Goal: Transaction & Acquisition: Subscribe to service/newsletter

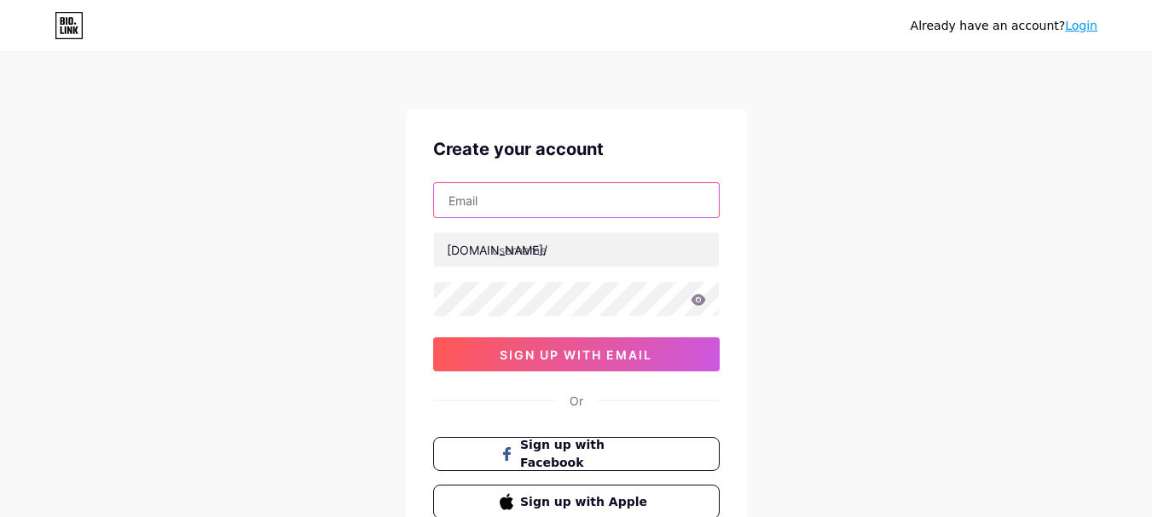
click at [512, 192] on input "text" at bounding box center [576, 200] width 285 height 34
type input "[EMAIL_ADDRESS][DOMAIN_NAME]"
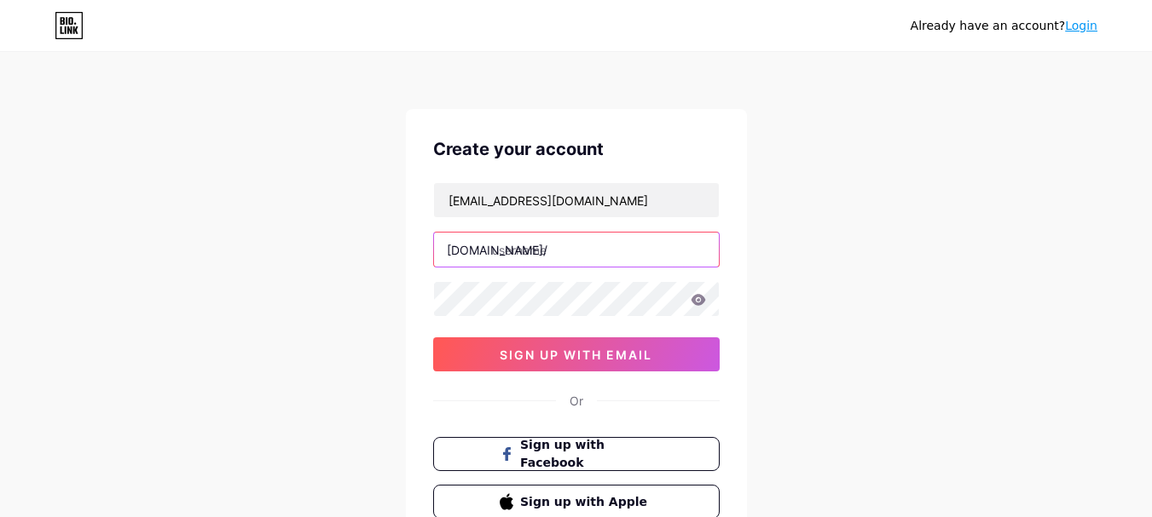
click at [555, 248] on input "text" at bounding box center [576, 250] width 285 height 34
type input "p999game"
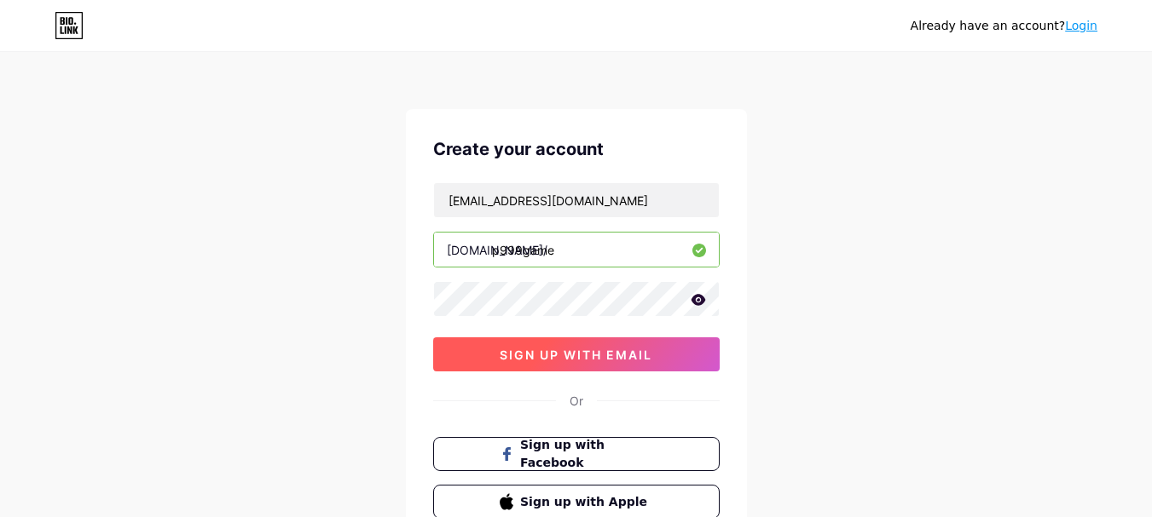
click at [578, 355] on span "sign up with email" at bounding box center [576, 355] width 153 height 14
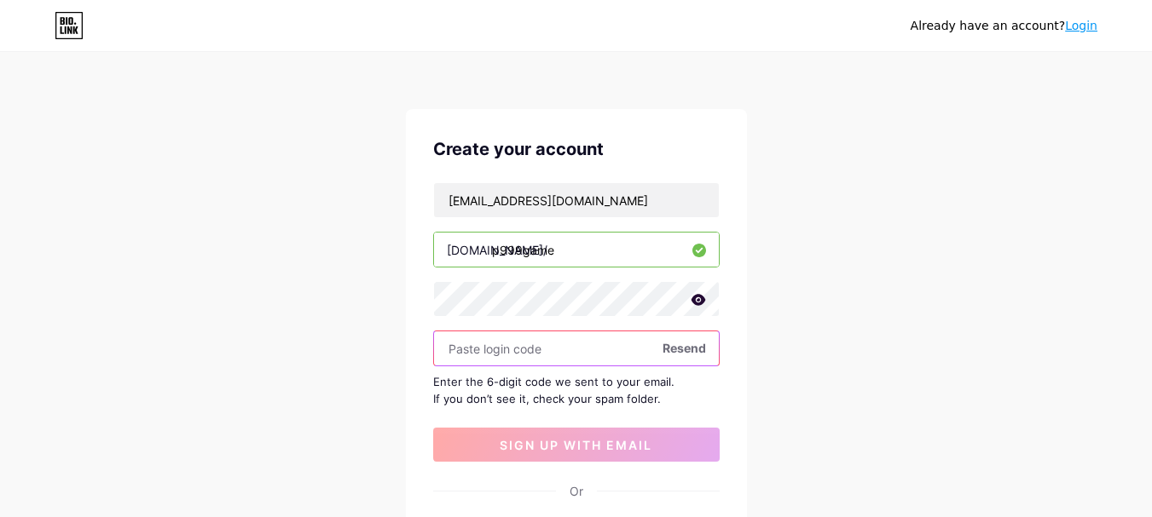
click at [550, 354] on input "text" at bounding box center [576, 349] width 285 height 34
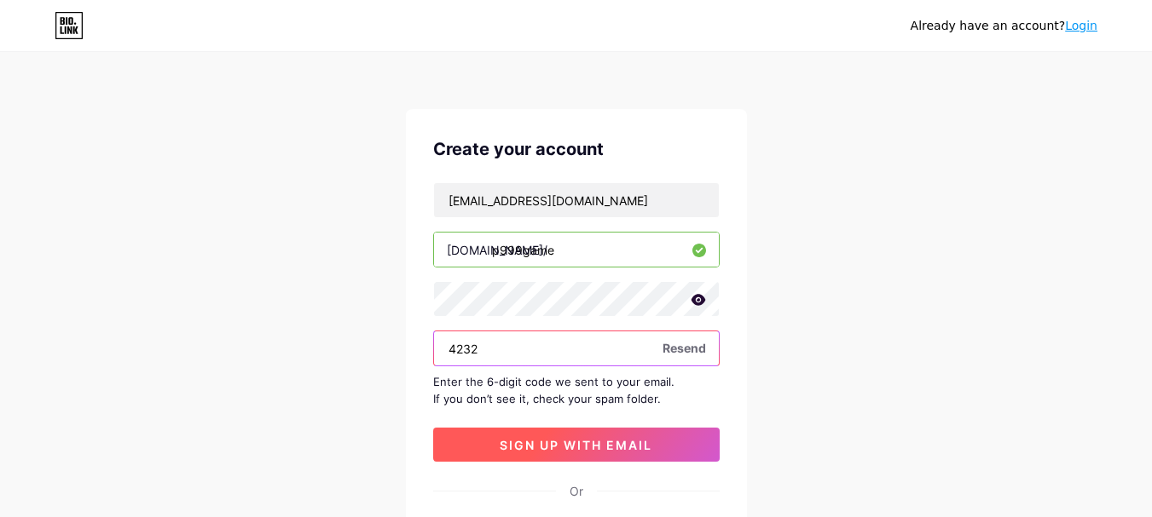
type input "4232"
click at [587, 448] on span "sign up with email" at bounding box center [576, 445] width 153 height 14
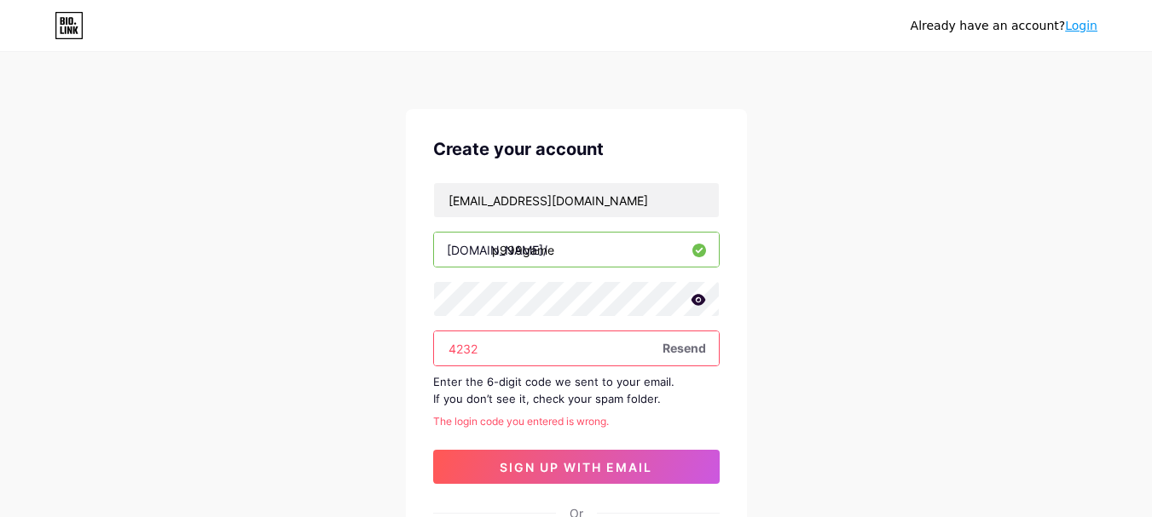
click at [528, 361] on input "4232" at bounding box center [576, 349] width 285 height 34
paste input "501034"
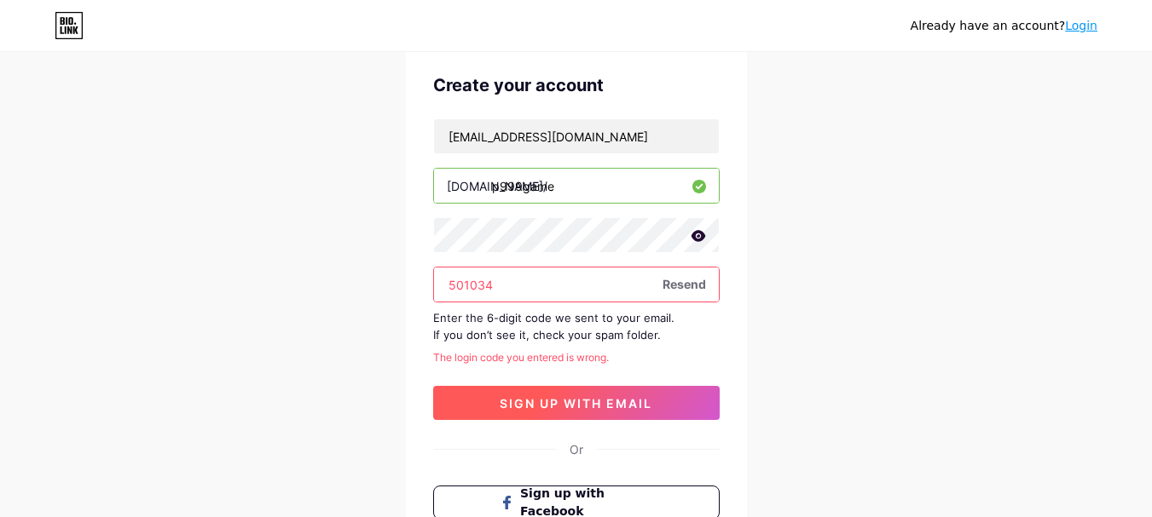
scroll to position [85, 0]
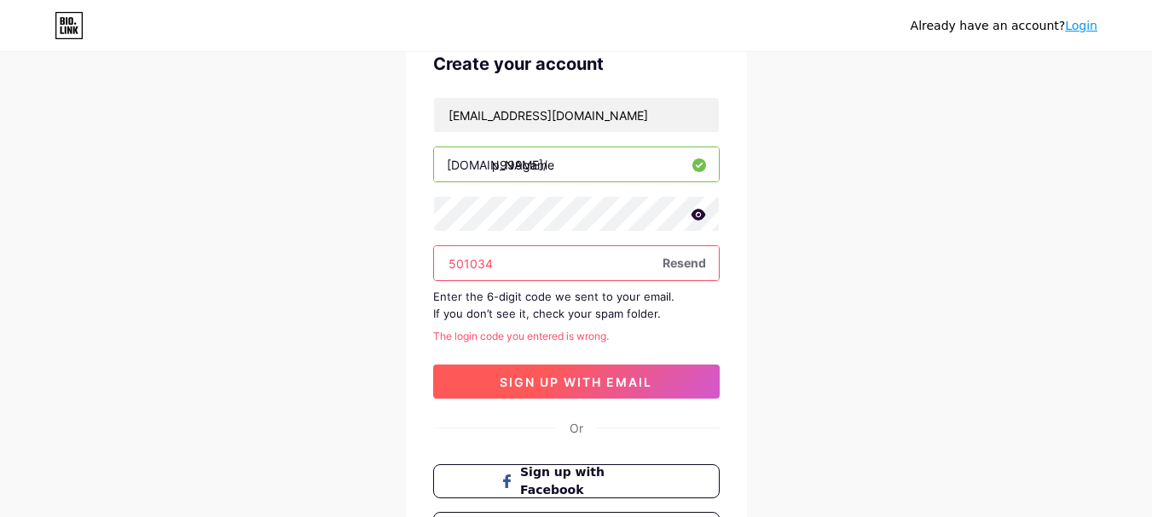
type input "501034"
click at [552, 375] on span "sign up with email" at bounding box center [576, 382] width 153 height 14
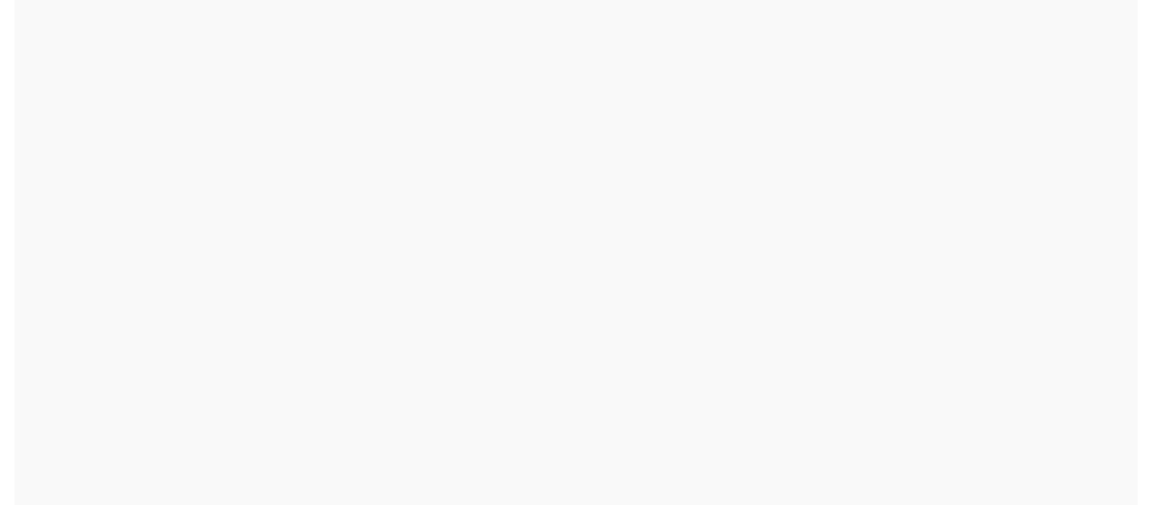
scroll to position [0, 0]
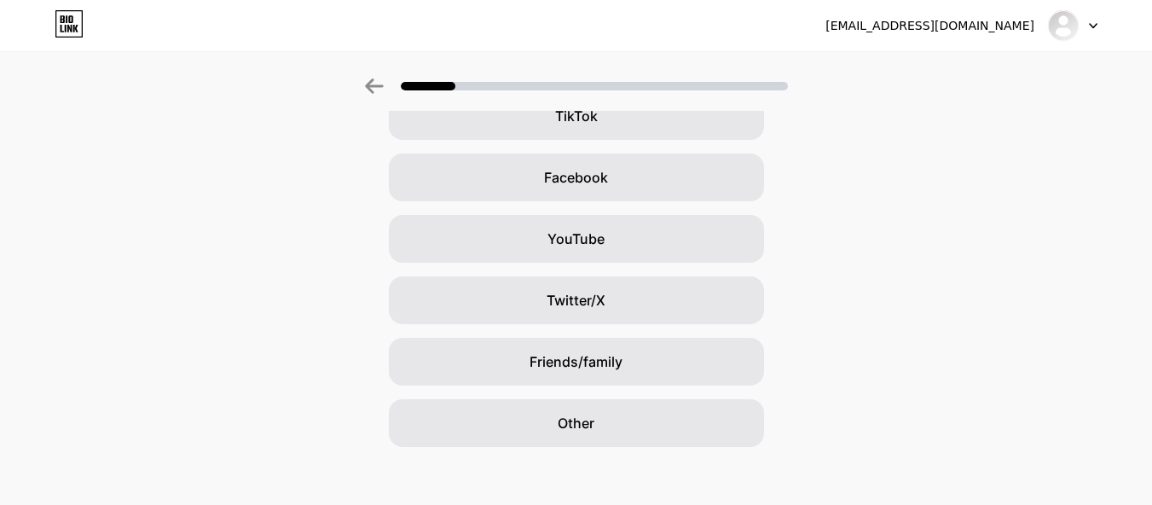
scroll to position [230, 0]
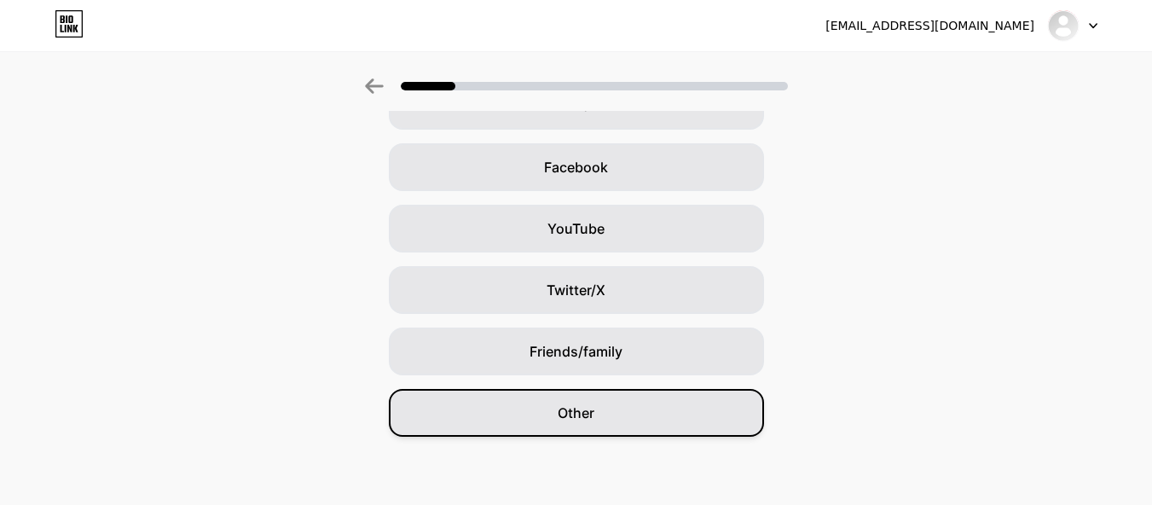
click at [571, 416] on span "Other" at bounding box center [575, 412] width 37 height 20
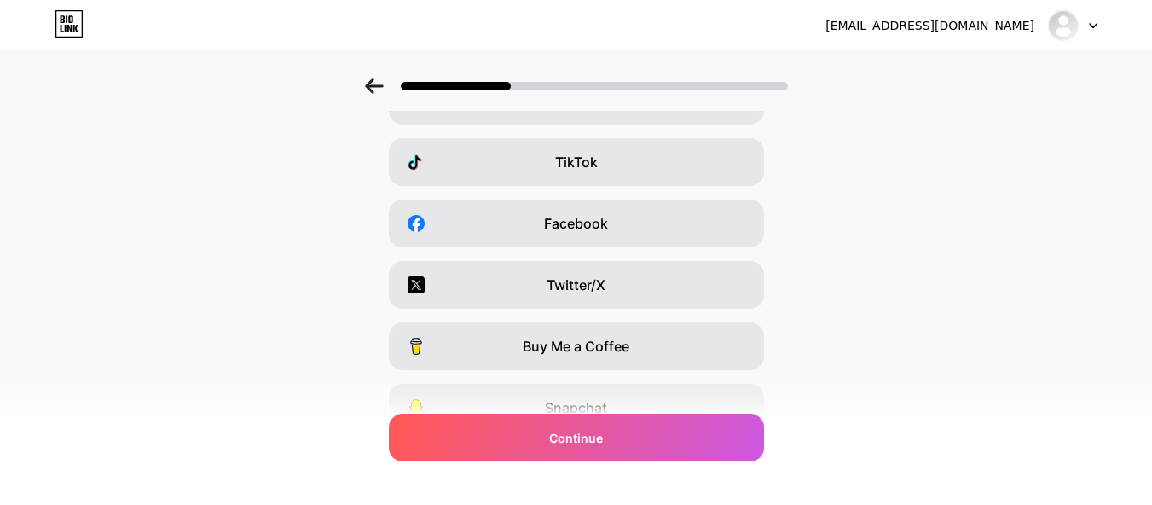
scroll to position [315, 0]
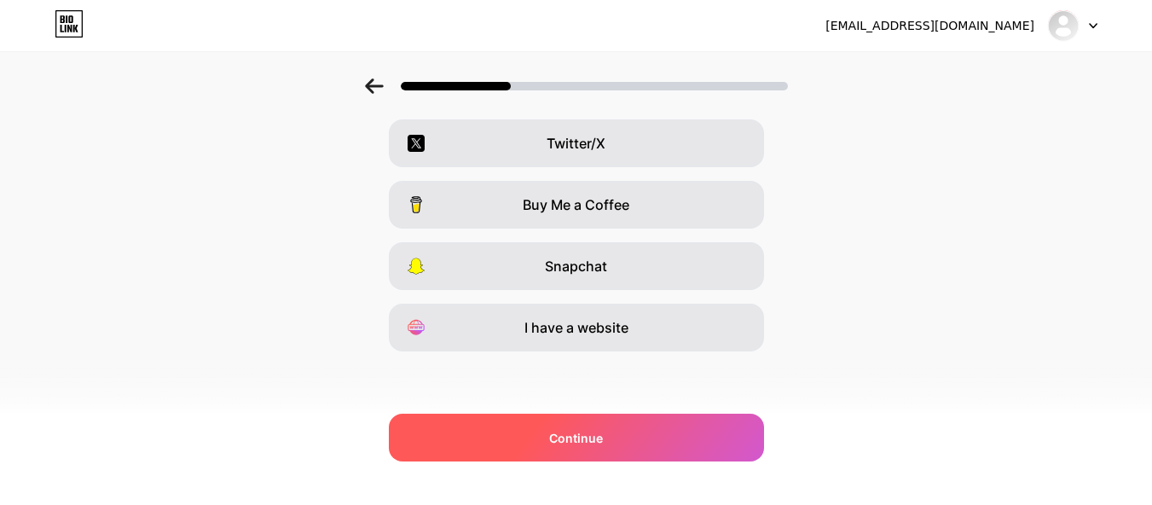
click at [598, 432] on span "Continue" at bounding box center [576, 438] width 54 height 18
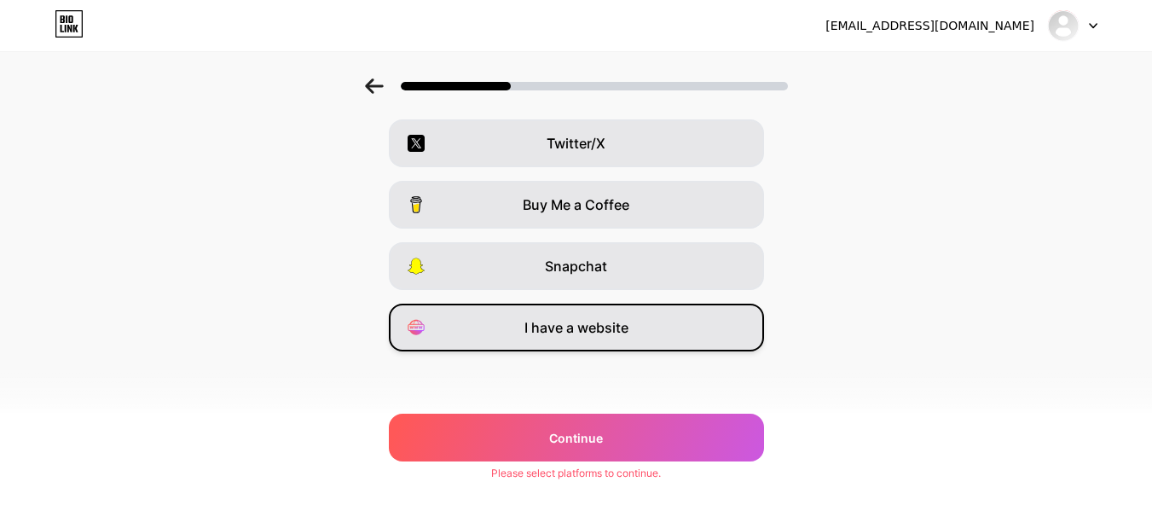
click at [567, 327] on span "I have a website" at bounding box center [576, 327] width 104 height 20
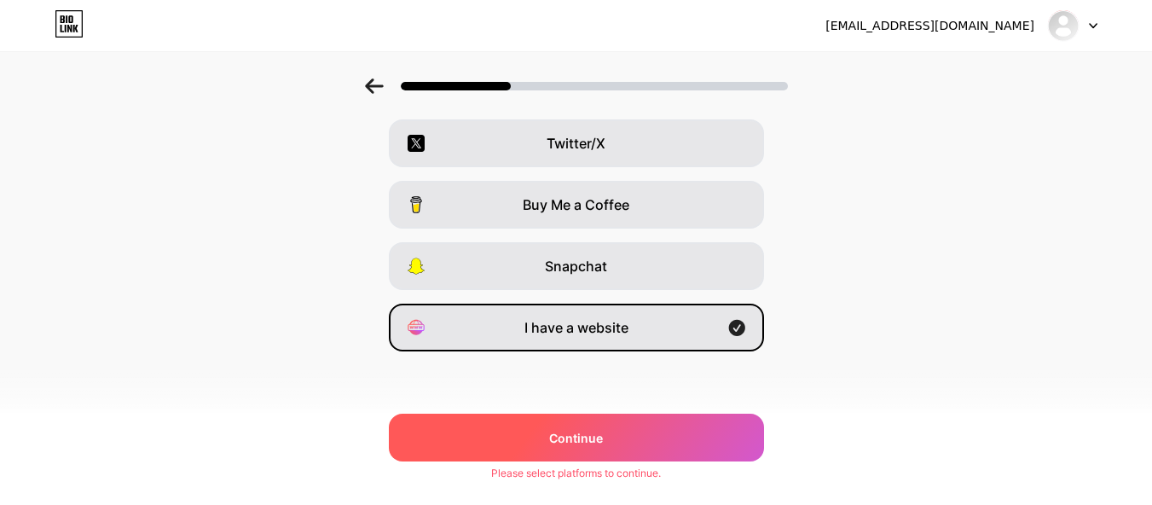
click at [597, 431] on span "Continue" at bounding box center [576, 438] width 54 height 18
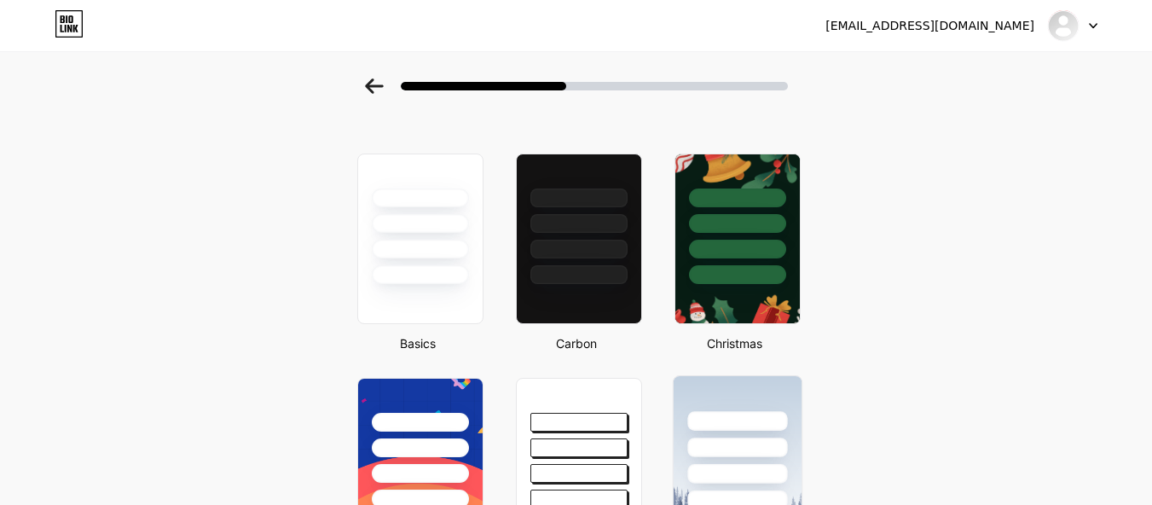
scroll to position [0, 0]
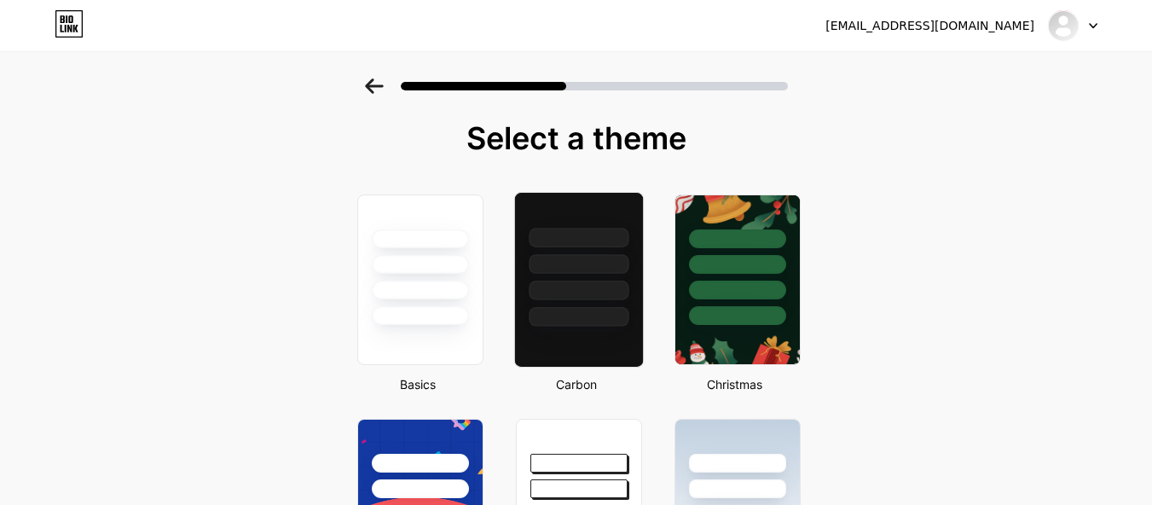
click at [559, 300] on div at bounding box center [578, 260] width 128 height 134
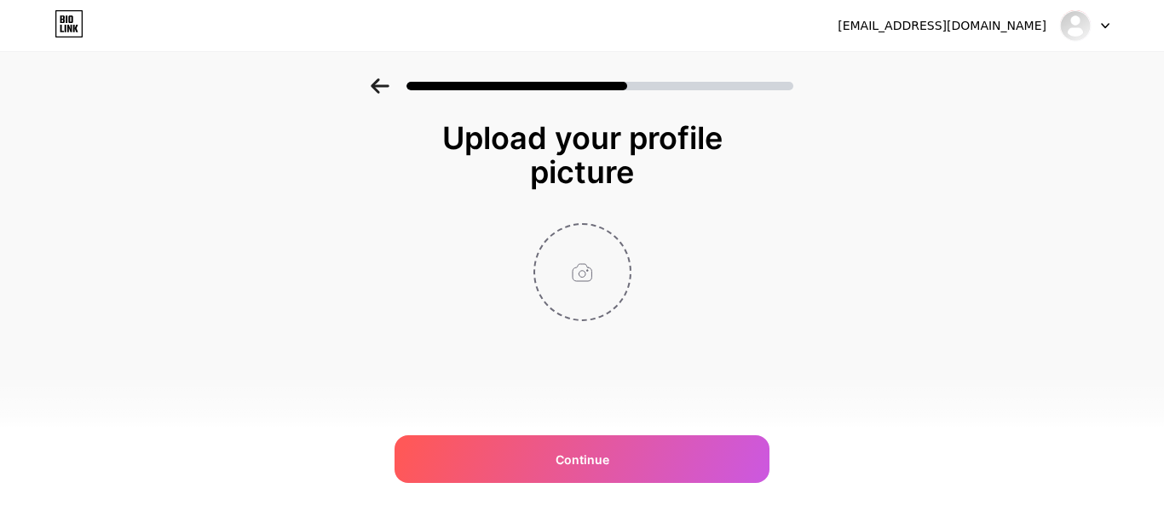
click at [580, 258] on input "file" at bounding box center [582, 272] width 95 height 95
type input "C:\fakepath\p999 game.jpg"
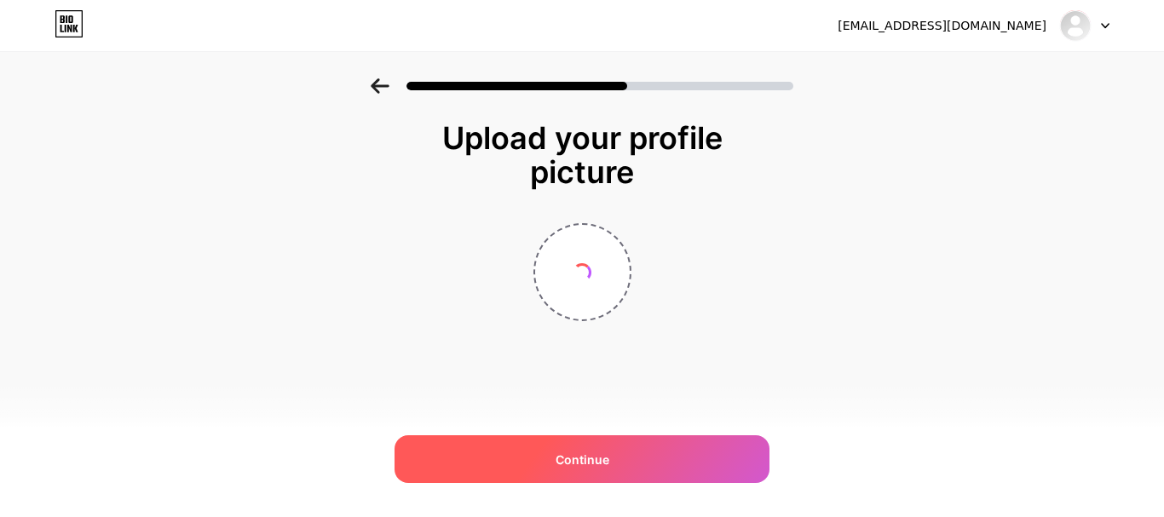
click at [619, 458] on div "Continue" at bounding box center [582, 460] width 375 height 48
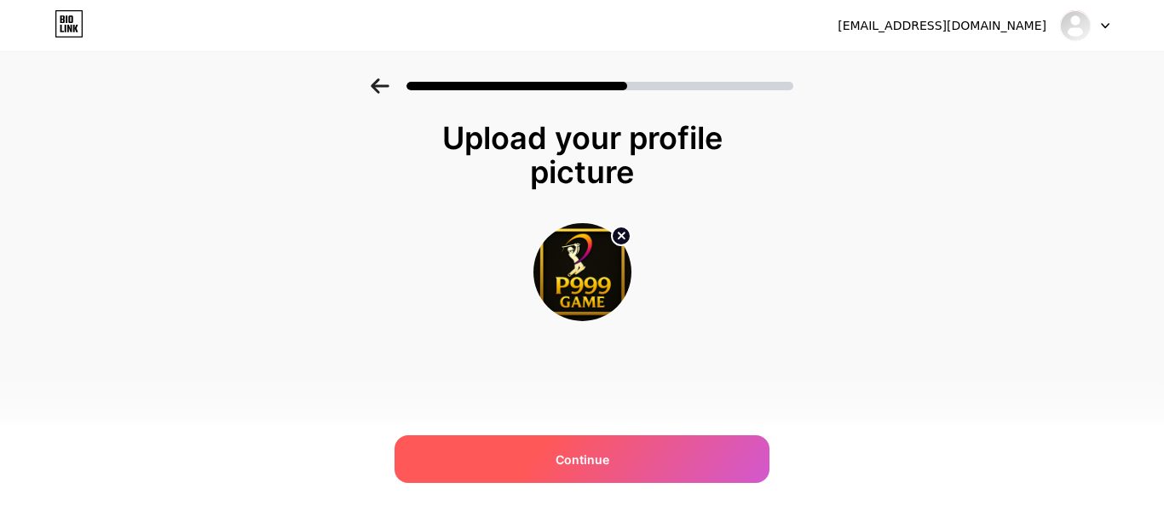
click at [550, 466] on div "Continue" at bounding box center [582, 460] width 375 height 48
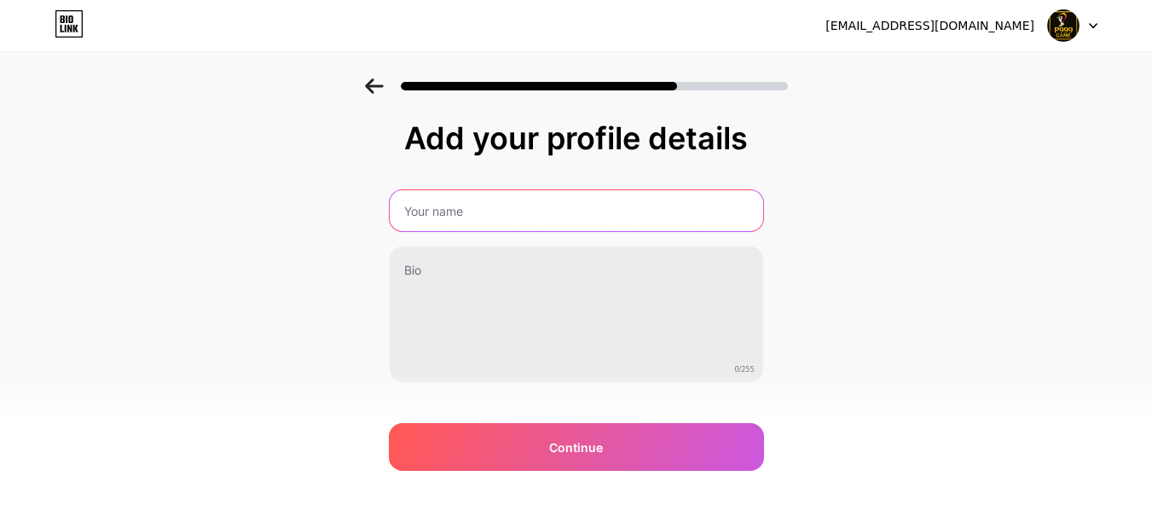
click at [476, 199] on input "text" at bounding box center [576, 210] width 373 height 41
type input "P999game"
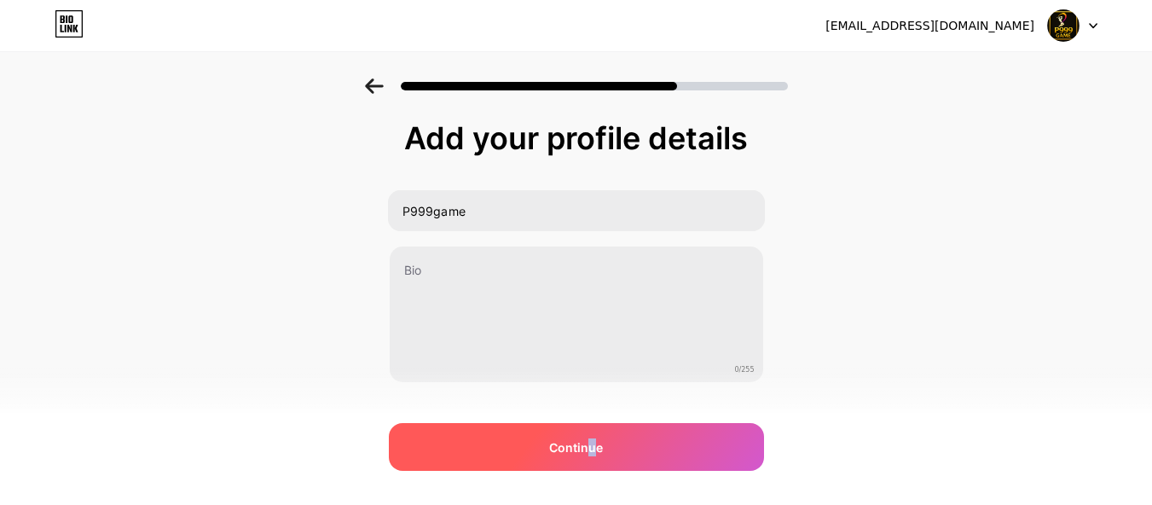
click at [598, 445] on span "Continue" at bounding box center [576, 447] width 54 height 18
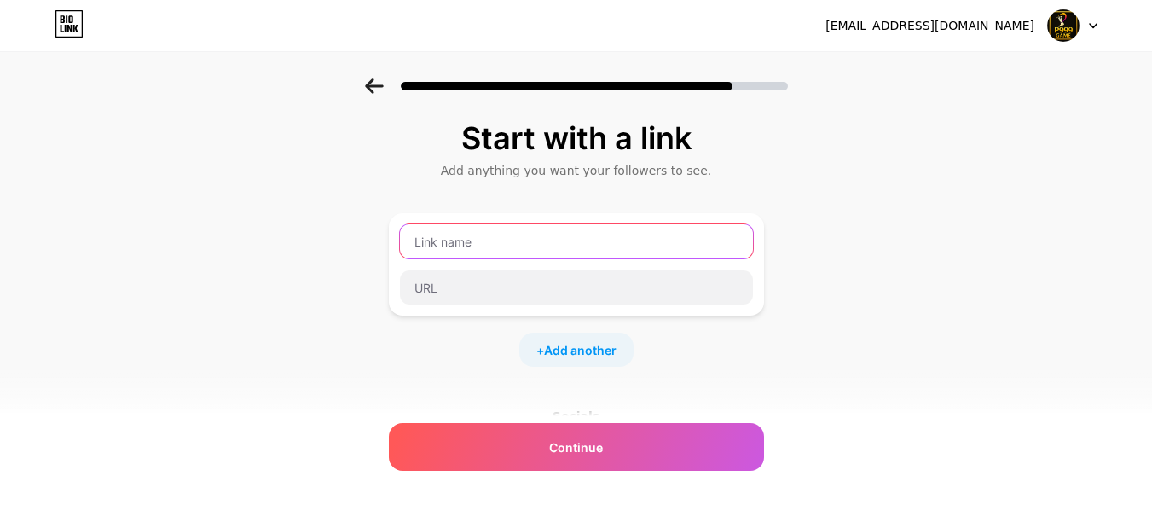
click at [512, 239] on input "text" at bounding box center [576, 241] width 353 height 34
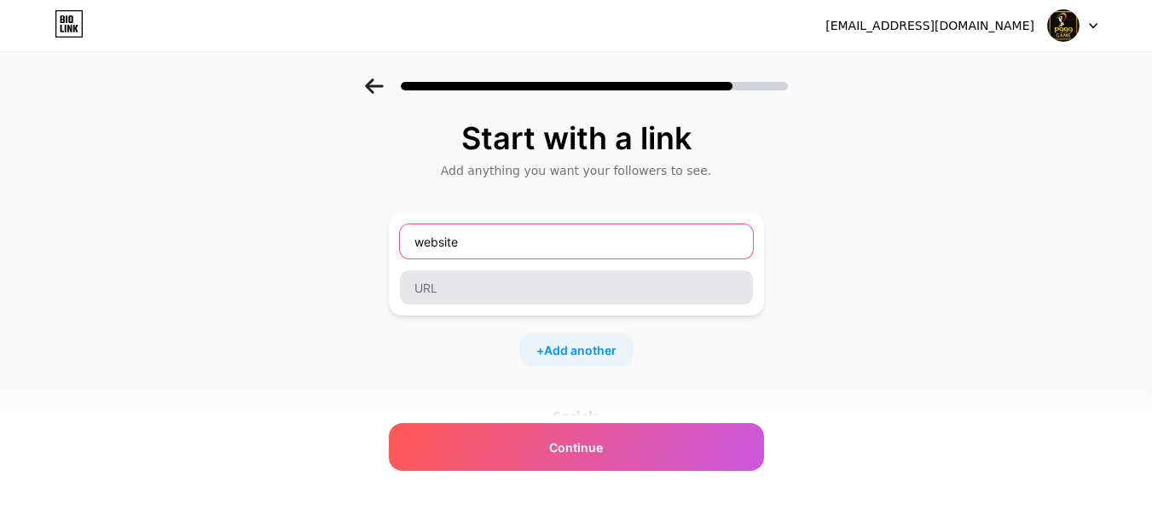
type input "website"
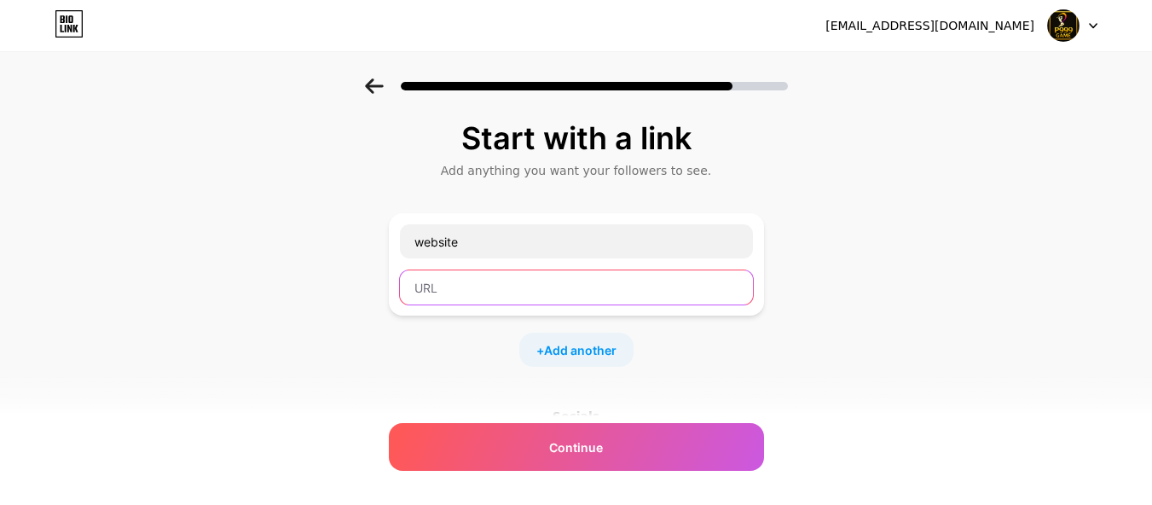
click at [502, 282] on input "text" at bounding box center [576, 287] width 353 height 34
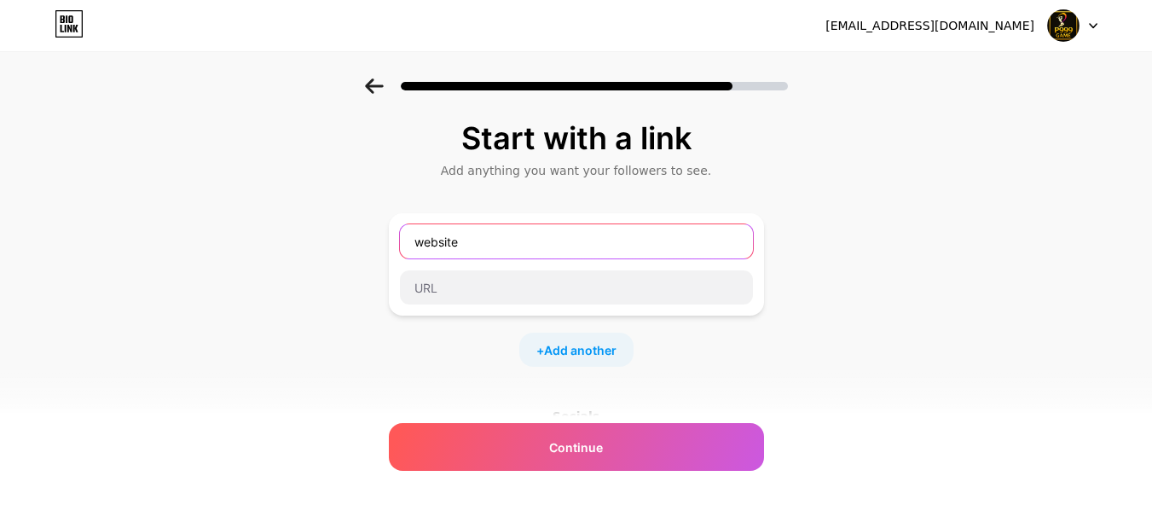
click at [518, 241] on input "website" at bounding box center [576, 241] width 353 height 34
type input "My Website"
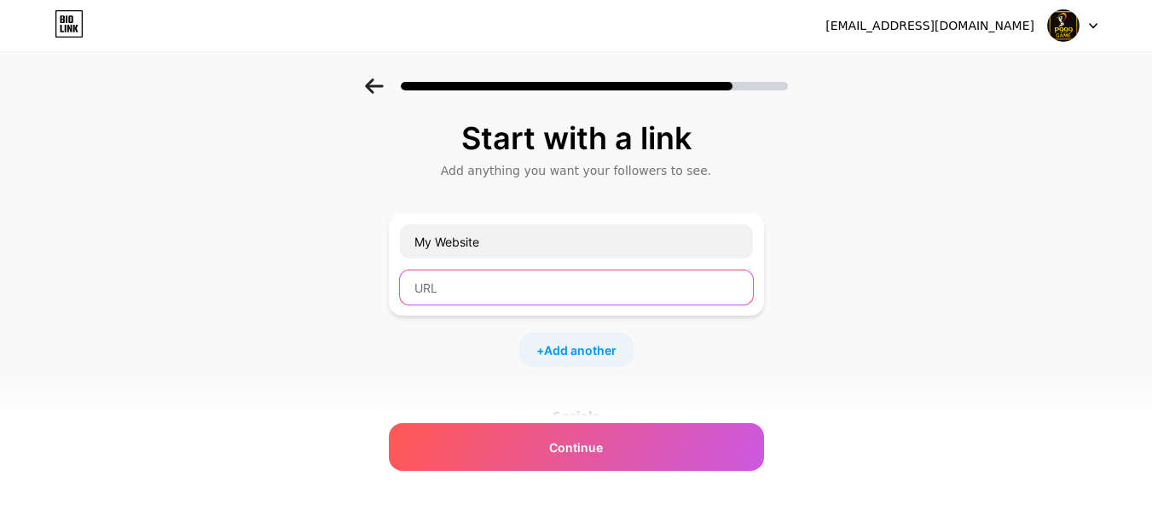
click at [502, 288] on input "text" at bounding box center [576, 287] width 353 height 34
paste input "https://p999gamee.com.pk/"
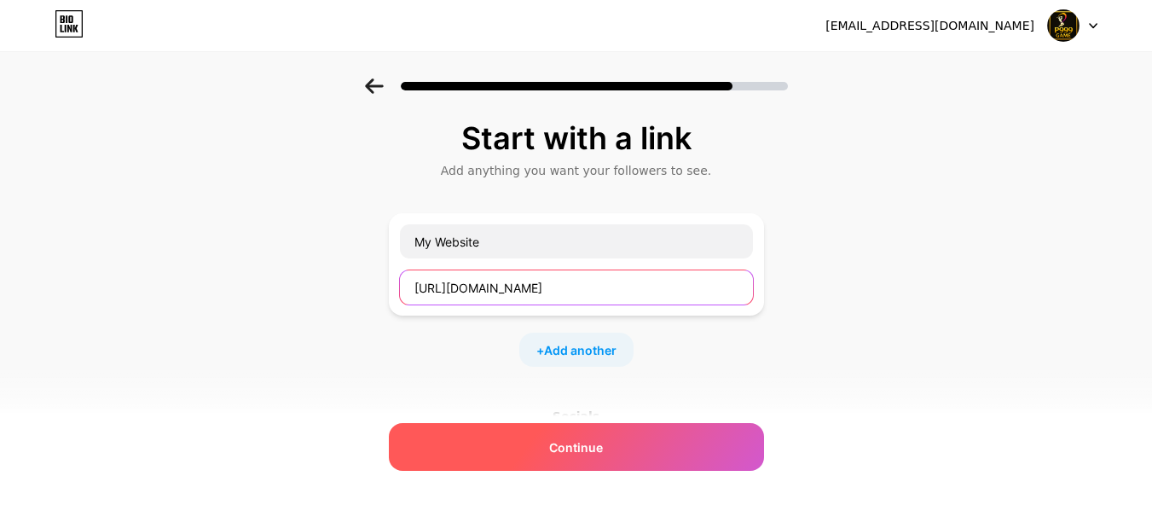
type input "https://p999gamee.com.pk/"
click at [586, 446] on span "Continue" at bounding box center [576, 447] width 54 height 18
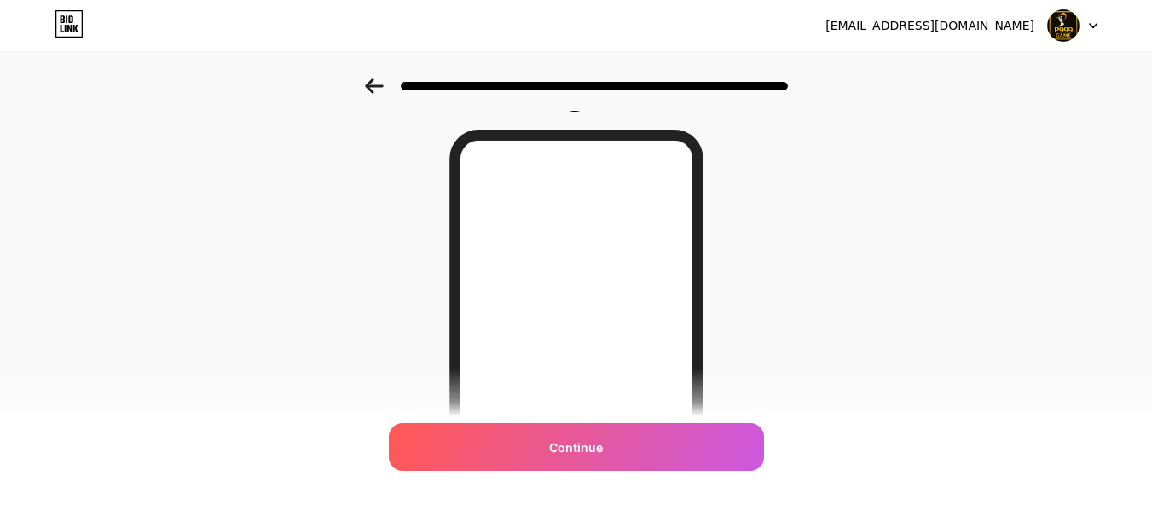
scroll to position [341, 0]
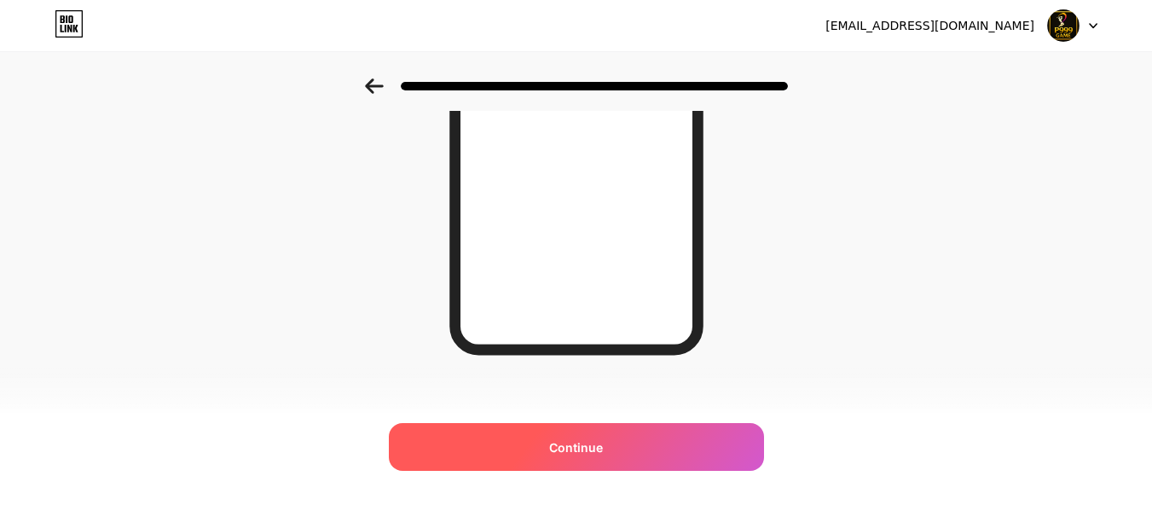
click at [603, 446] on span "Continue" at bounding box center [576, 447] width 54 height 18
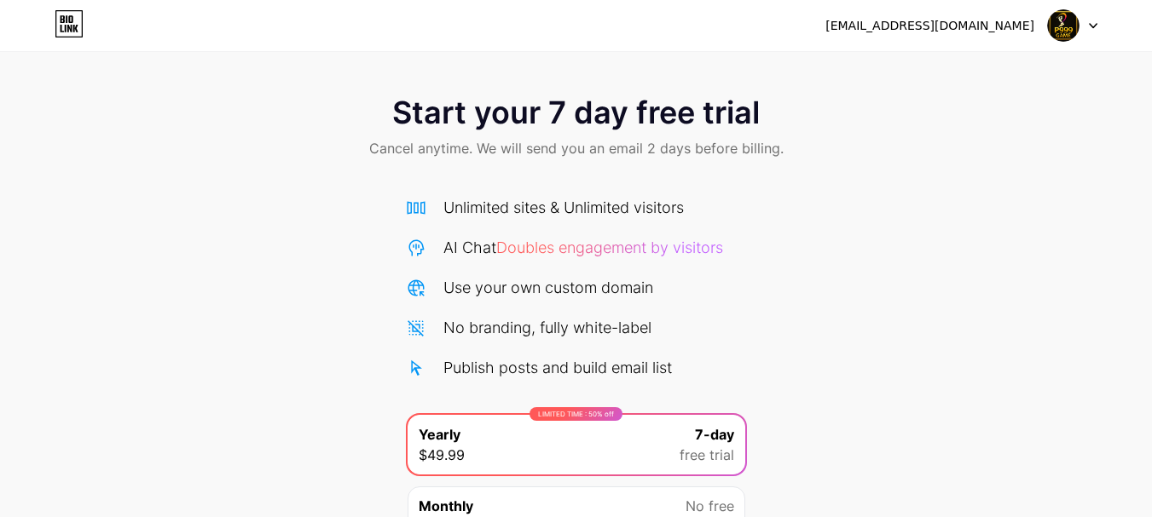
click at [1068, 21] on img at bounding box center [1063, 25] width 32 height 32
click at [1076, 25] on img at bounding box center [1063, 25] width 32 height 32
click at [958, 9] on div "waqasahmadguest@gmail.com Logout" at bounding box center [576, 25] width 1152 height 51
click at [959, 25] on div "[EMAIL_ADDRESS][DOMAIN_NAME]" at bounding box center [929, 26] width 209 height 18
click at [1093, 25] on icon at bounding box center [1093, 26] width 9 height 6
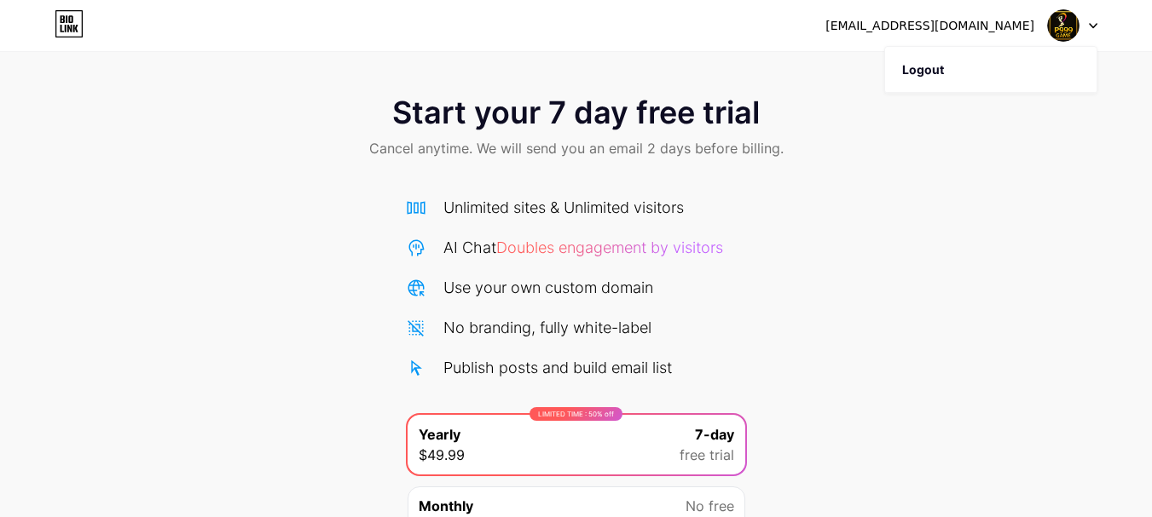
click at [955, 28] on div "[EMAIL_ADDRESS][DOMAIN_NAME]" at bounding box center [929, 26] width 209 height 18
click at [1060, 25] on img at bounding box center [1063, 25] width 32 height 32
click at [58, 24] on icon at bounding box center [69, 23] width 29 height 27
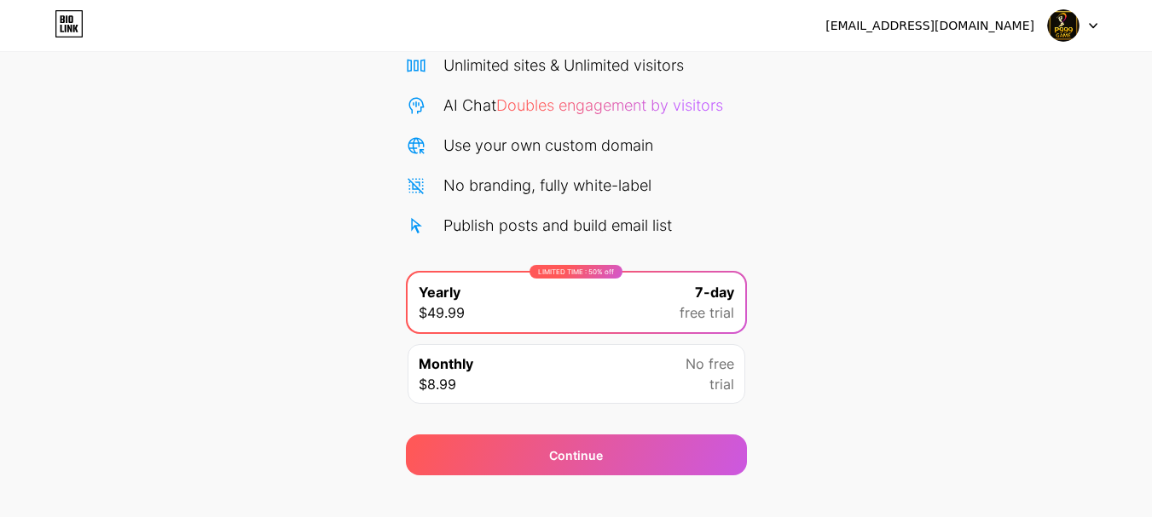
scroll to position [169, 0]
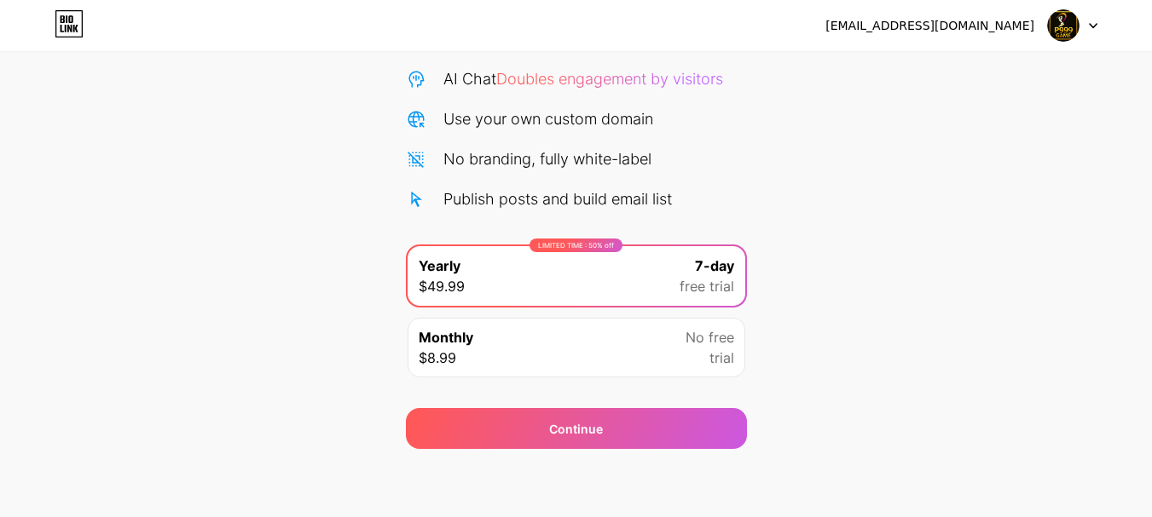
click at [647, 349] on div "Monthly $8.99 No free trial" at bounding box center [576, 348] width 338 height 60
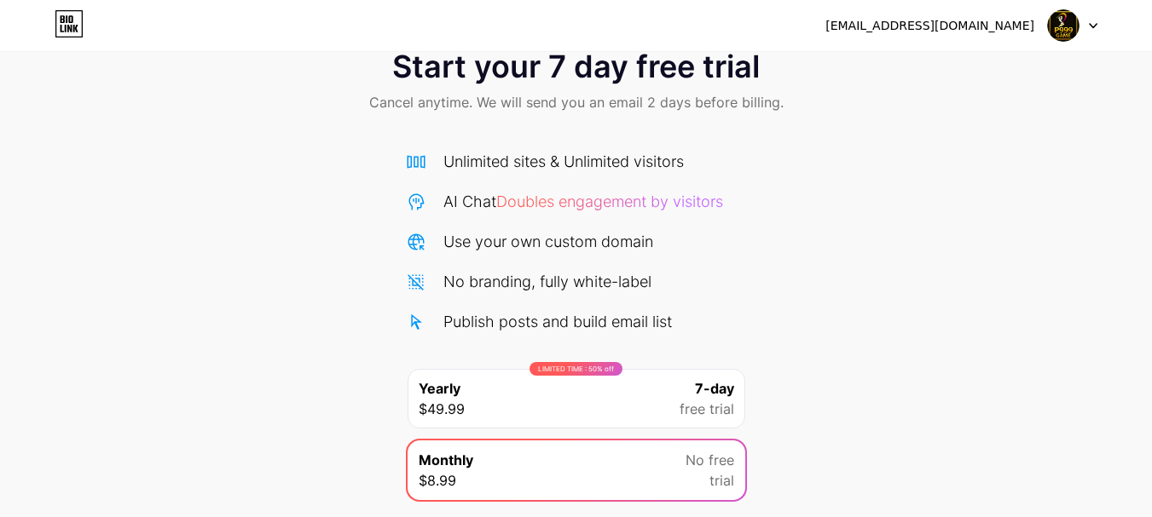
scroll to position [0, 0]
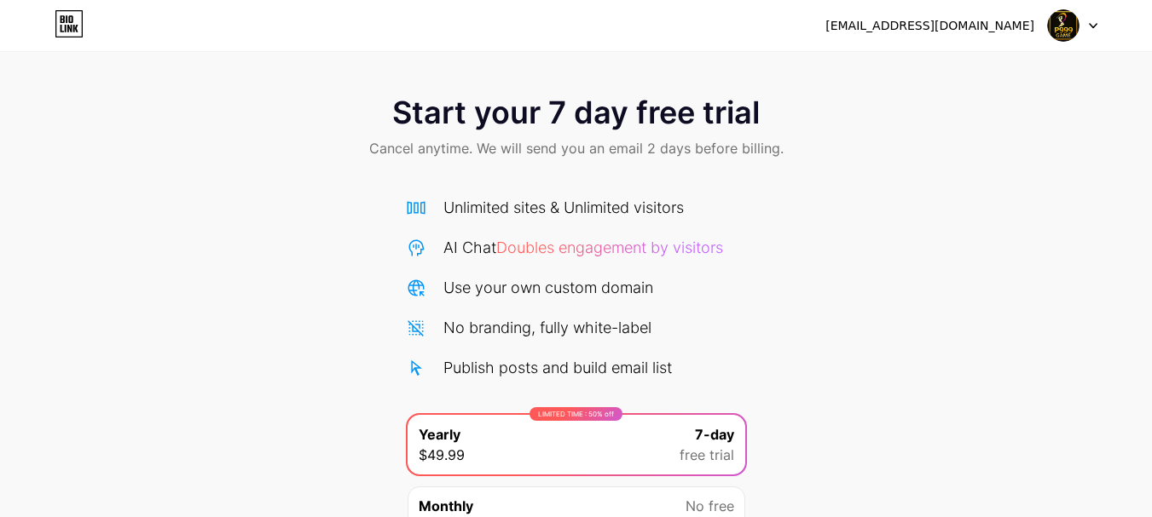
click at [1084, 22] on div at bounding box center [1072, 25] width 49 height 31
click at [968, 29] on div "[EMAIL_ADDRESS][DOMAIN_NAME]" at bounding box center [929, 26] width 209 height 18
click at [762, 55] on div "Start your 7 day free trial Cancel anytime. We will send you an email 2 days be…" at bounding box center [576, 309] width 1152 height 618
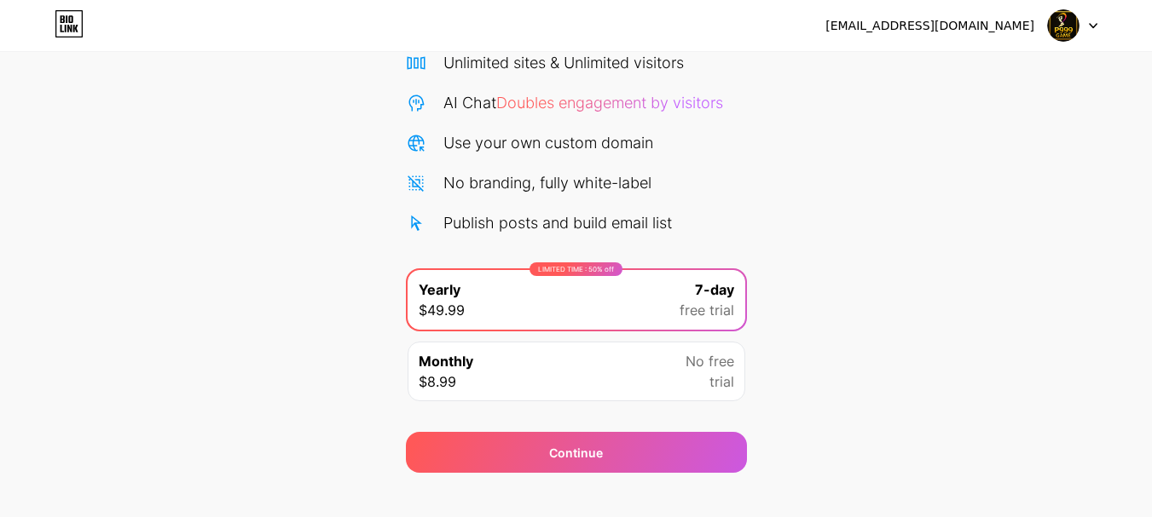
scroll to position [169, 0]
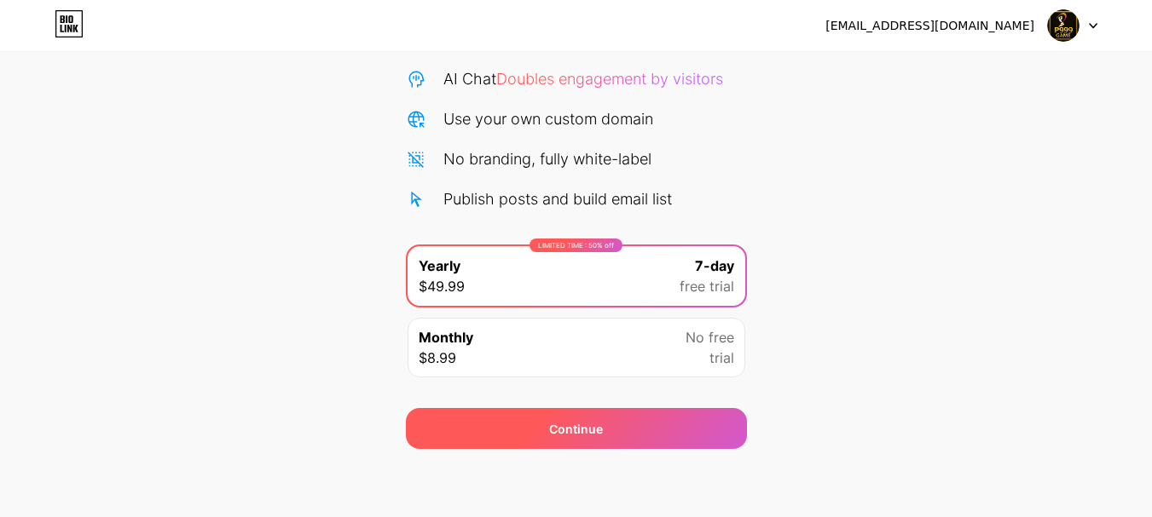
click at [593, 430] on div "Continue" at bounding box center [576, 429] width 54 height 18
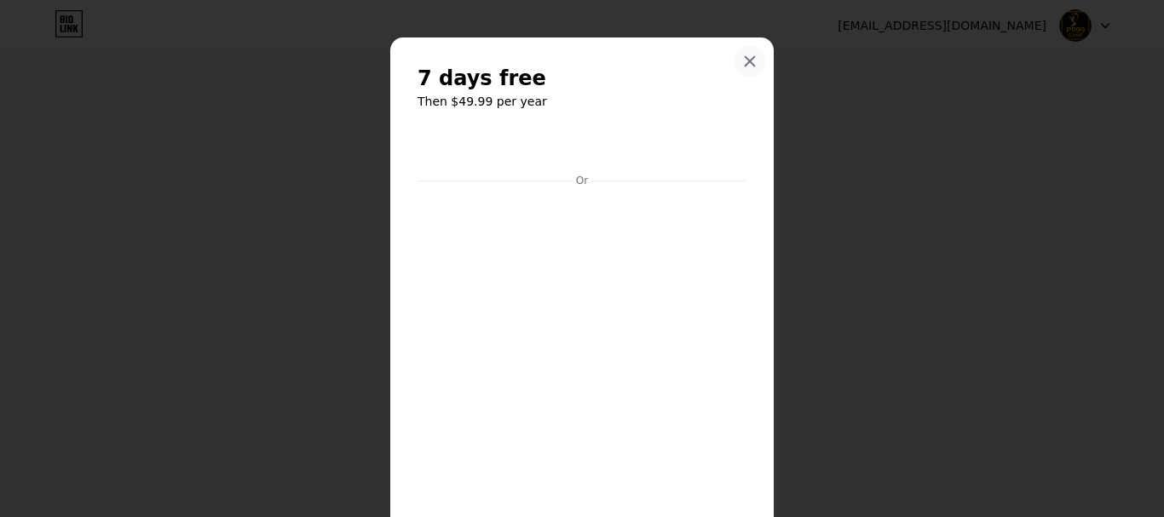
click at [743, 55] on icon at bounding box center [750, 62] width 14 height 14
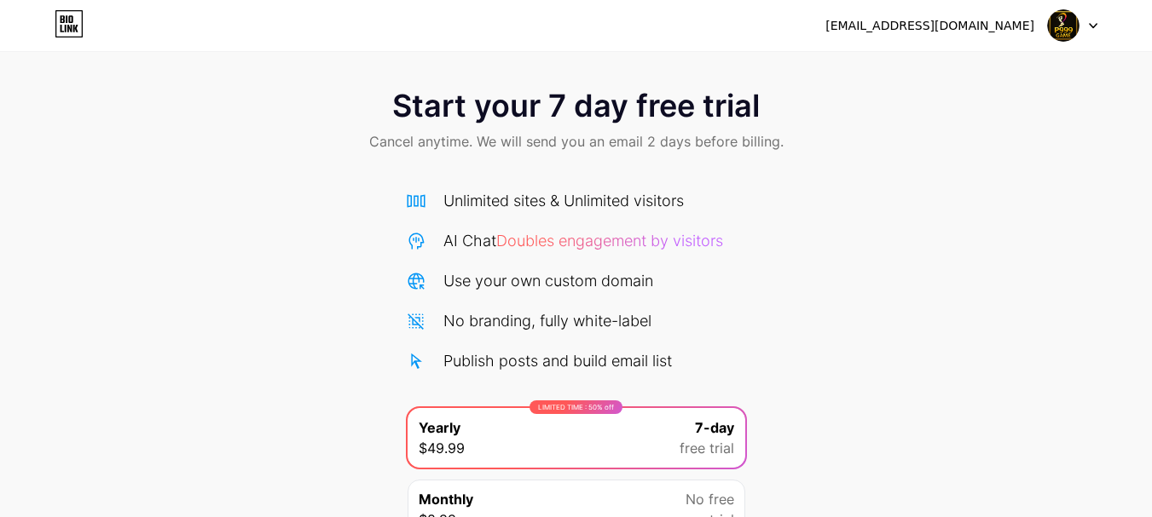
scroll to position [0, 0]
